Goal: Find specific fact: Find specific fact

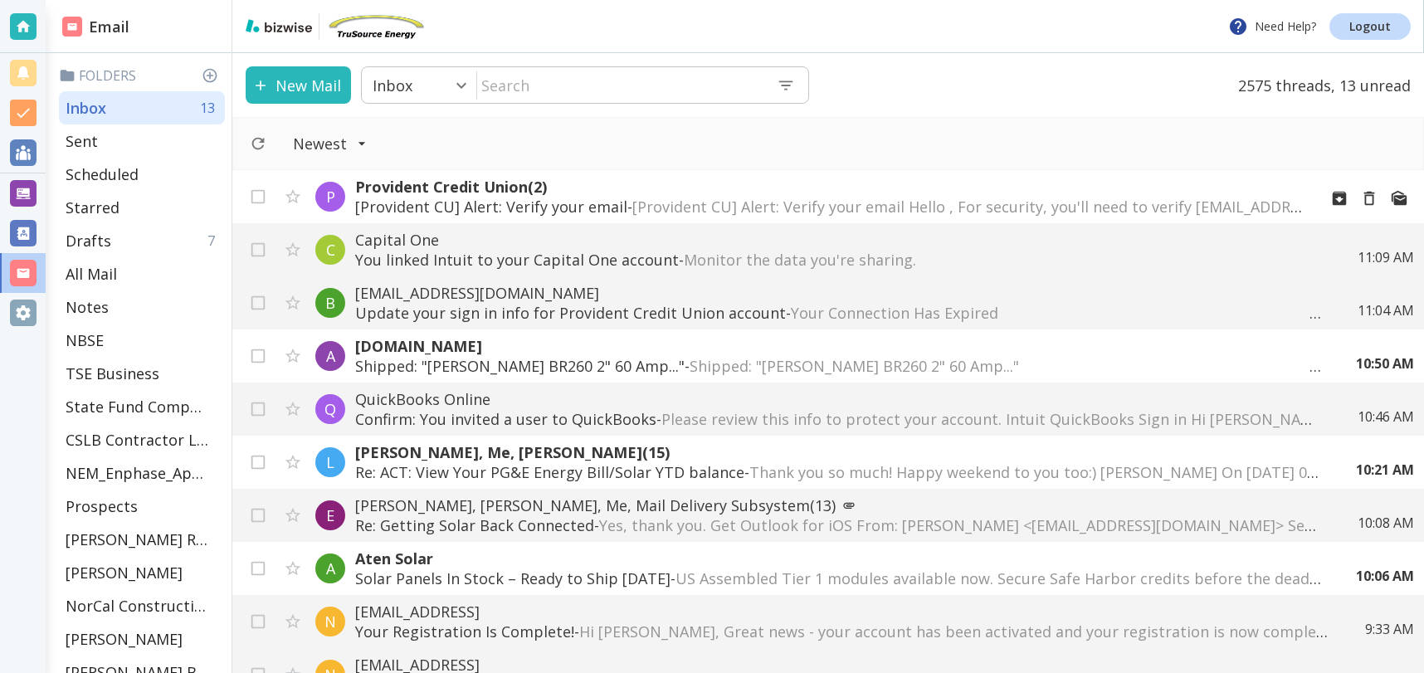
click at [784, 201] on span "[Provident CU] Alert: Verify your email Hello , For security, you'll need to ve…" at bounding box center [1329, 207] width 1392 height 20
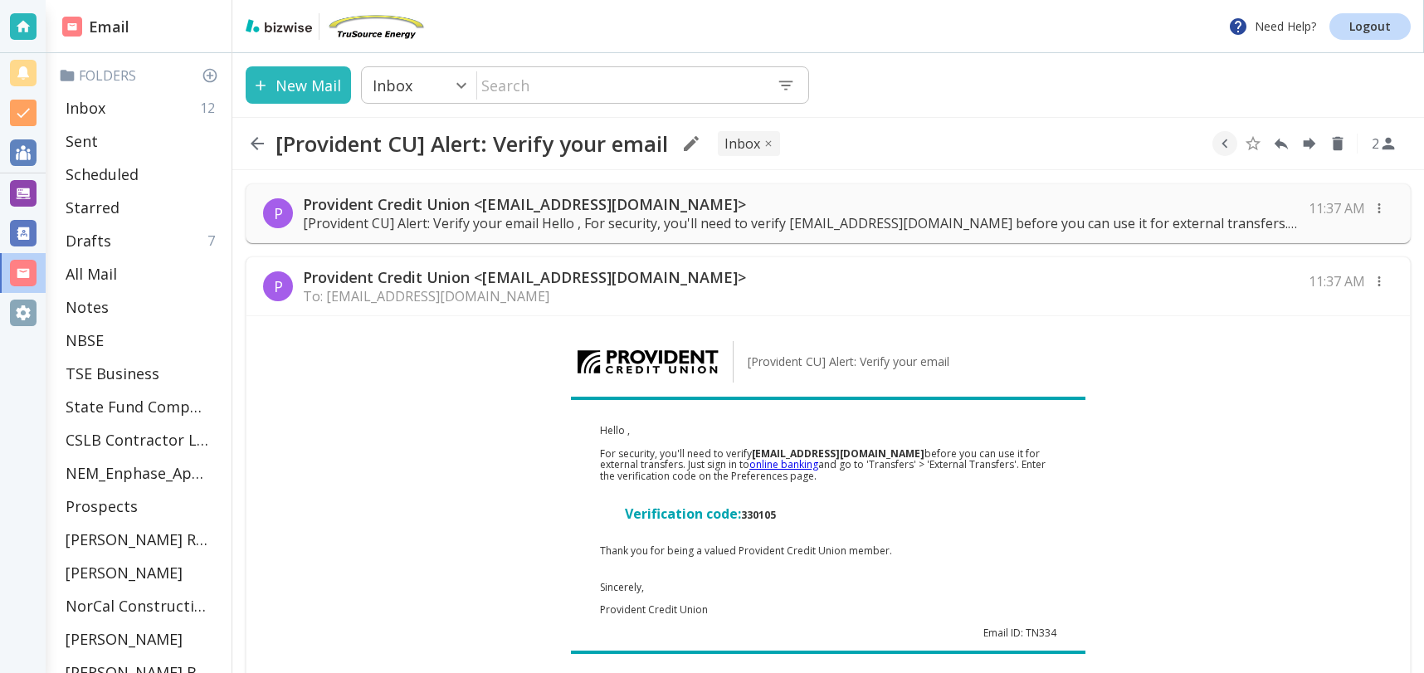
drag, startPoint x: 745, startPoint y: 516, endPoint x: 781, endPoint y: 516, distance: 35.7
click at [781, 516] on p "Verification code: 330105" at bounding box center [841, 513] width 432 height 13
click at [802, 465] on link "online banking" at bounding box center [784, 464] width 69 height 14
click at [119, 107] on div "Inbox 12" at bounding box center [142, 107] width 166 height 33
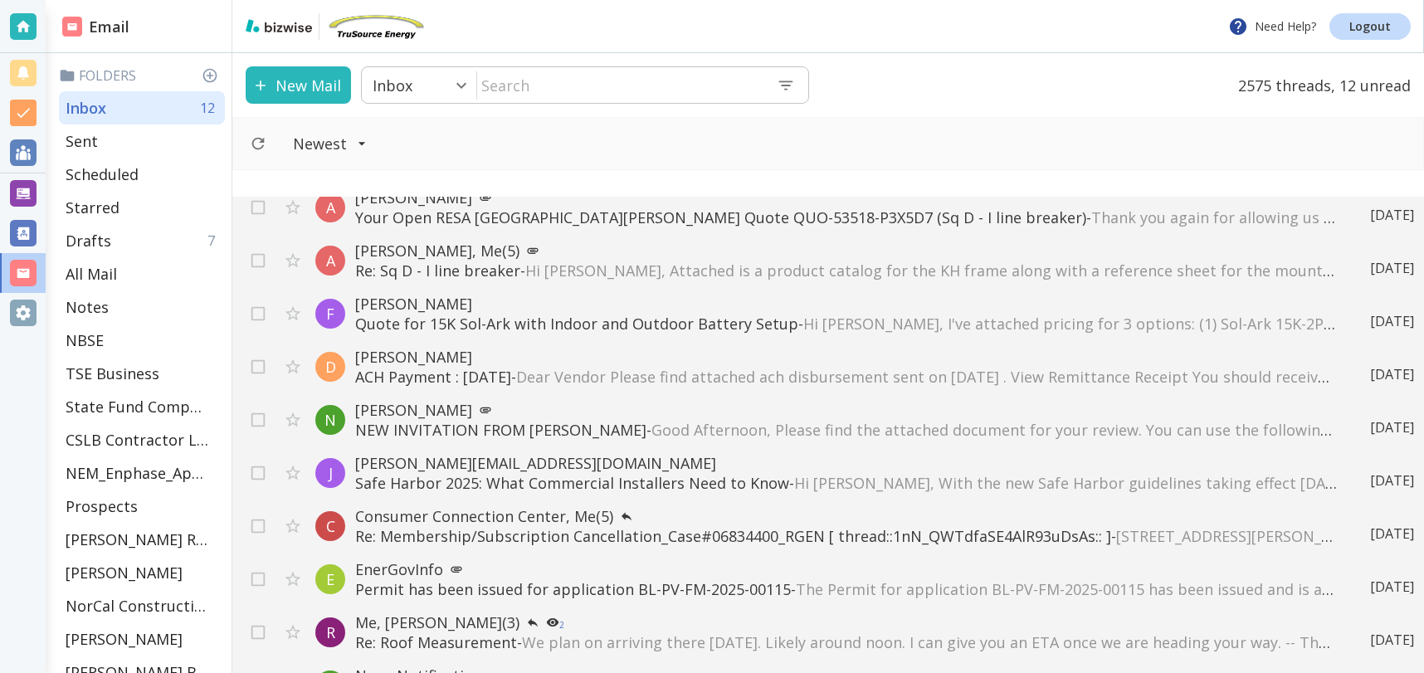
scroll to position [1032, 0]
